Goal: Information Seeking & Learning: Learn about a topic

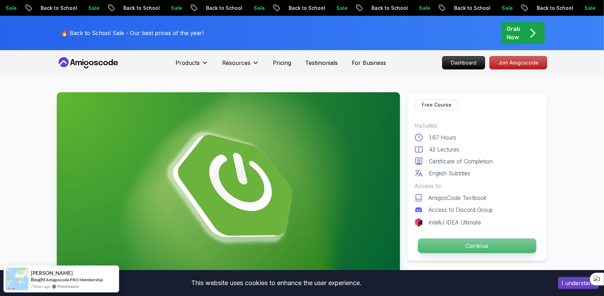
click at [511, 246] on p "Continue" at bounding box center [477, 245] width 118 height 15
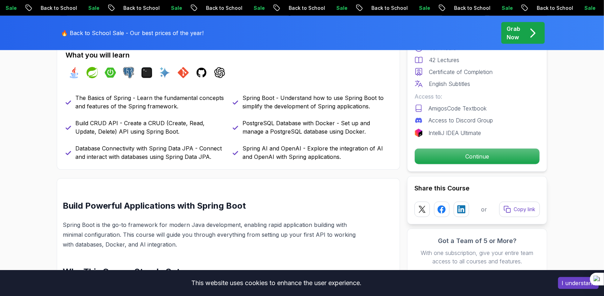
scroll to position [369, 0]
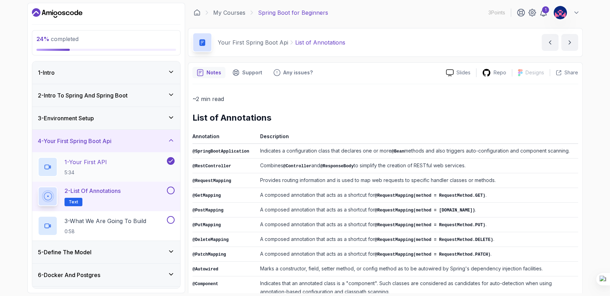
click at [103, 159] on p "1 - Your First API" at bounding box center [85, 162] width 42 height 8
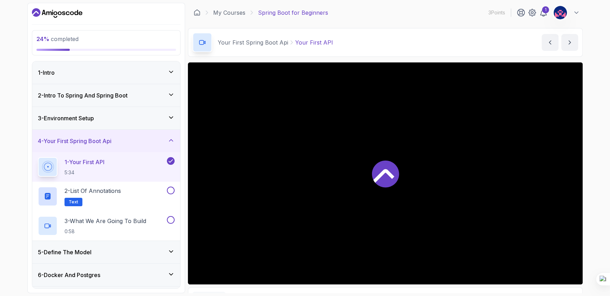
click at [367, 199] on div at bounding box center [385, 173] width 395 height 222
click at [387, 174] on icon at bounding box center [383, 176] width 21 height 14
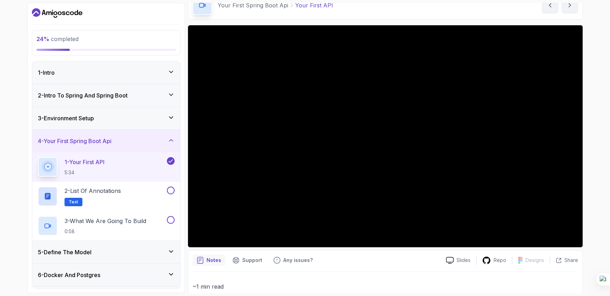
scroll to position [38, 0]
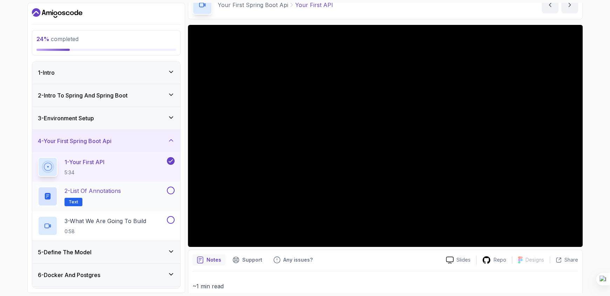
click at [149, 186] on div "2 - List of Annotations Text" at bounding box center [102, 196] width 128 height 20
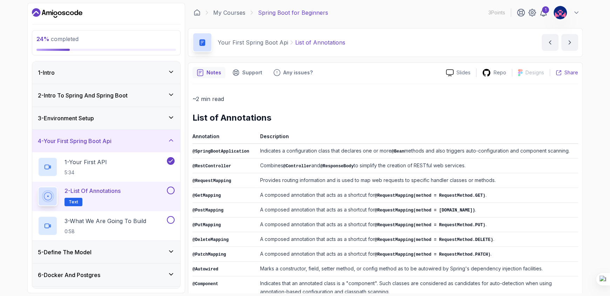
click at [574, 72] on p "Share" at bounding box center [571, 72] width 14 height 7
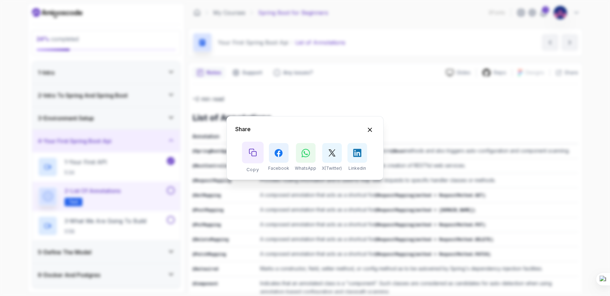
click at [256, 156] on icon "Copy button" at bounding box center [252, 152] width 7 height 7
click at [381, 106] on div "Share Copy Facebook WhatsApp X(Twitter) Linkedin" at bounding box center [305, 148] width 610 height 296
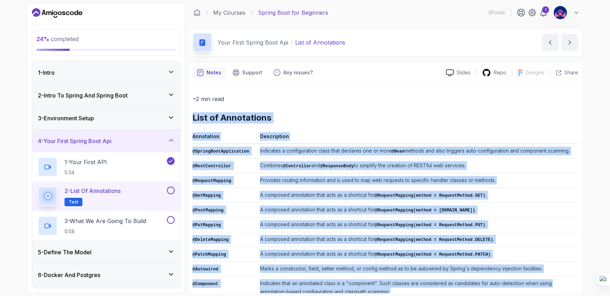
scroll to position [125, 0]
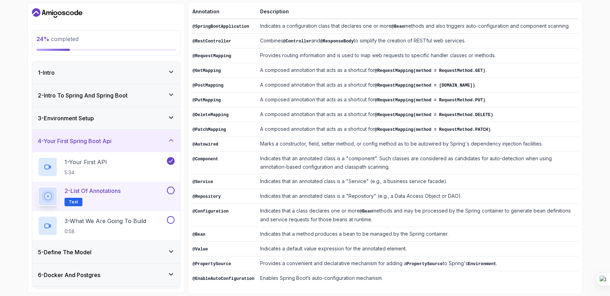
drag, startPoint x: 192, startPoint y: 117, endPoint x: 414, endPoint y: 285, distance: 278.0
click at [414, 285] on div "~2 min read List of Annotations Annotation Description @SpringBootApplication I…" at bounding box center [385, 127] width 386 height 336
copy div "List of Annotations"
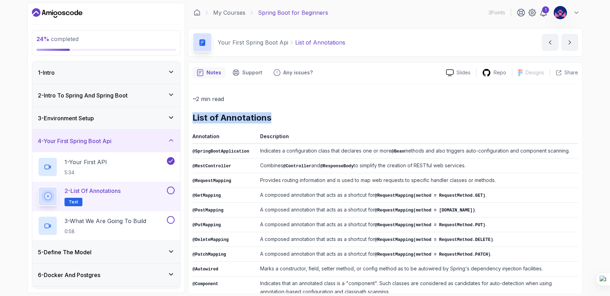
click at [333, 136] on th "Description" at bounding box center [417, 138] width 321 height 12
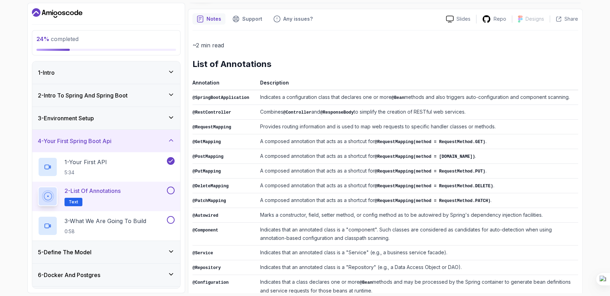
scroll to position [54, 0]
click at [569, 15] on p "Share" at bounding box center [571, 18] width 14 height 7
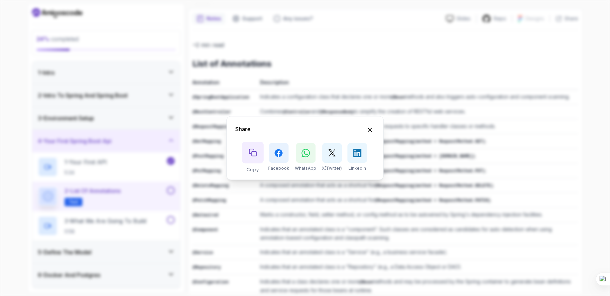
click at [252, 154] on icon "Copy button" at bounding box center [253, 153] width 8 height 8
click at [370, 126] on icon "Hide Share modal" at bounding box center [369, 129] width 7 height 7
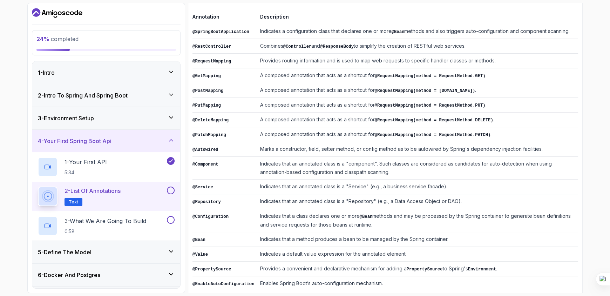
scroll to position [125, 0]
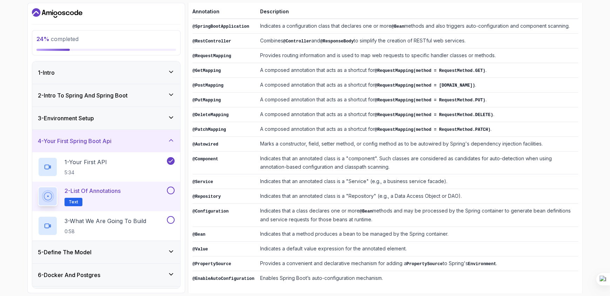
click at [170, 190] on button at bounding box center [171, 190] width 8 height 8
click at [72, 199] on span "Text" at bounding box center [73, 202] width 9 height 6
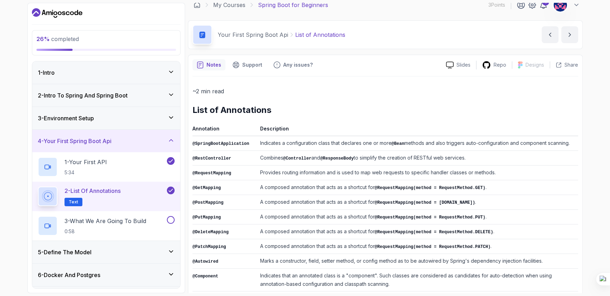
scroll to position [8, 0]
click at [570, 36] on icon "next content" at bounding box center [569, 34] width 7 height 7
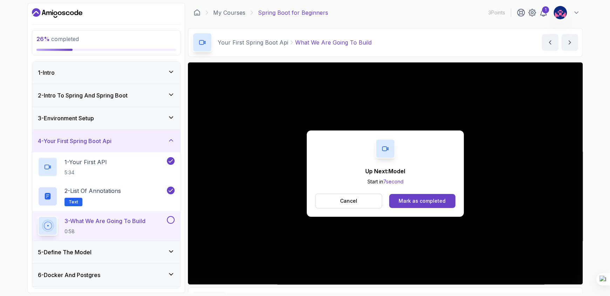
click at [143, 219] on p "3 - What We Are Going To Build" at bounding box center [104, 221] width 81 height 8
click at [356, 199] on button "Cancel" at bounding box center [348, 200] width 67 height 15
click at [434, 200] on div "Mark as completed" at bounding box center [422, 200] width 47 height 7
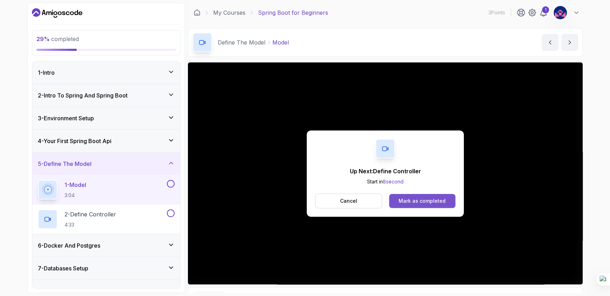
click at [411, 197] on button "Mark as completed" at bounding box center [422, 201] width 66 height 14
